Goal: Transaction & Acquisition: Purchase product/service

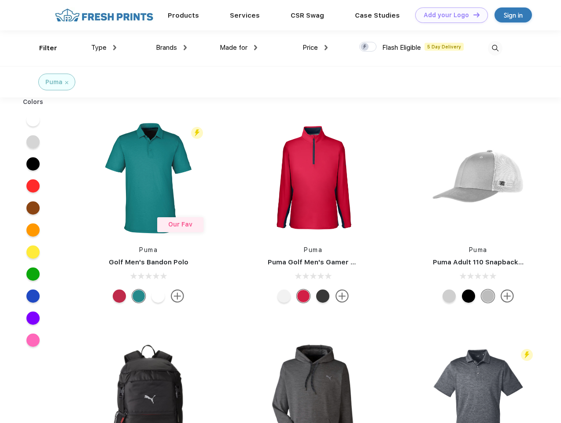
click at [449, 15] on link "Add your Logo Design Tool" at bounding box center [452, 14] width 73 height 15
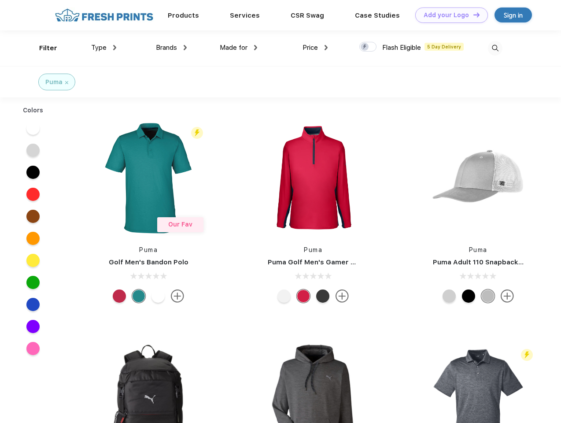
click at [0, 0] on div "Design Tool" at bounding box center [0, 0] width 0 height 0
click at [473, 15] on link "Add your Logo Design Tool" at bounding box center [452, 14] width 73 height 15
click at [42, 48] on div "Filter" at bounding box center [48, 48] width 18 height 10
click at [104, 48] on span "Type" at bounding box center [98, 48] width 15 height 8
click at [171, 48] on span "Brands" at bounding box center [166, 48] width 21 height 8
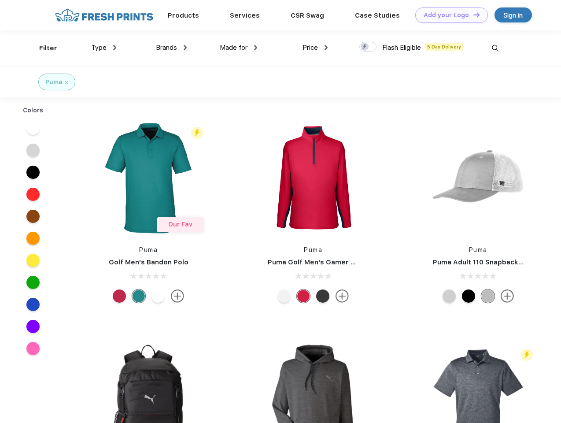
click at [239, 48] on span "Made for" at bounding box center [234, 48] width 28 height 8
click at [315, 48] on span "Price" at bounding box center [310, 48] width 15 height 8
click at [368, 47] on div at bounding box center [368, 47] width 17 height 10
click at [365, 47] on input "checkbox" at bounding box center [363, 44] width 6 height 6
click at [495, 48] on img at bounding box center [495, 48] width 15 height 15
